Goal: Information Seeking & Learning: Learn about a topic

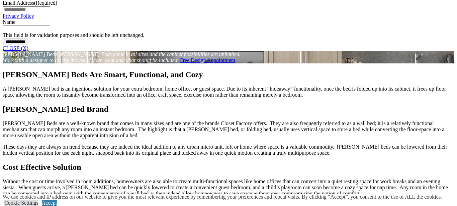
scroll to position [571, 0]
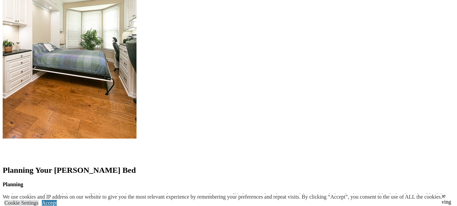
scroll to position [744, 0]
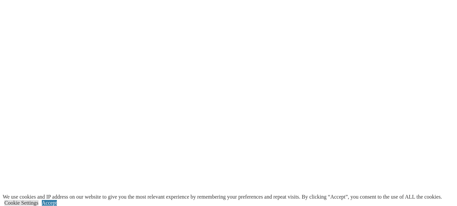
scroll to position [1321, 0]
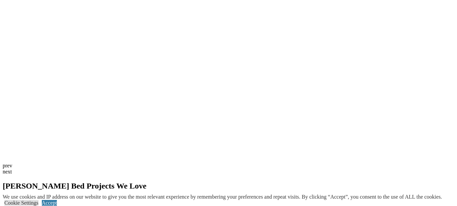
scroll to position [1516, 0]
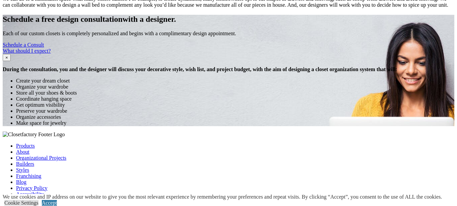
scroll to position [751, 0]
